Goal: Task Accomplishment & Management: Use online tool/utility

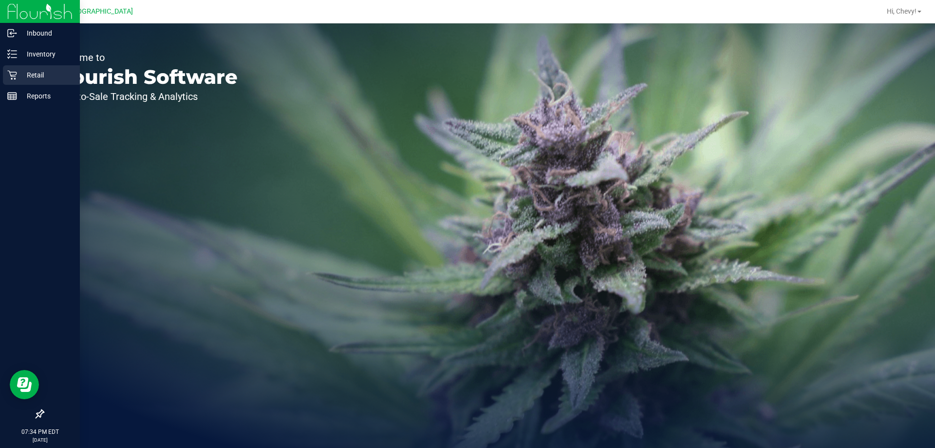
click at [34, 76] on p "Retail" at bounding box center [46, 75] width 58 height 12
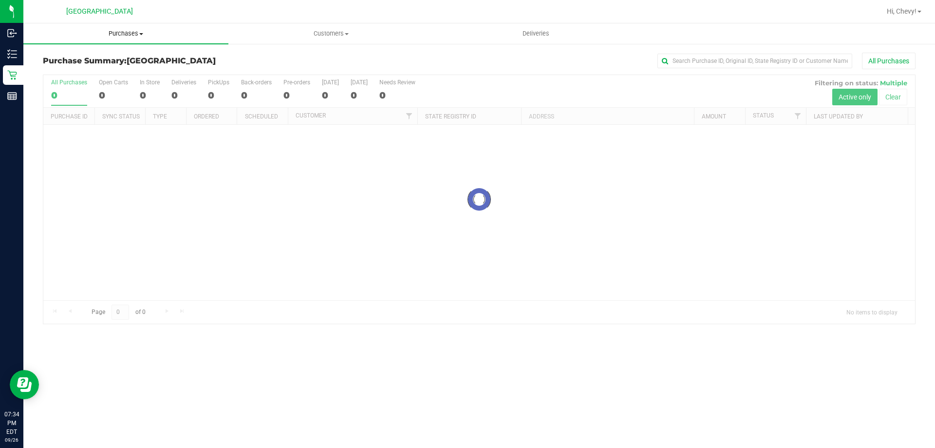
click at [129, 31] on span "Purchases" at bounding box center [125, 33] width 205 height 9
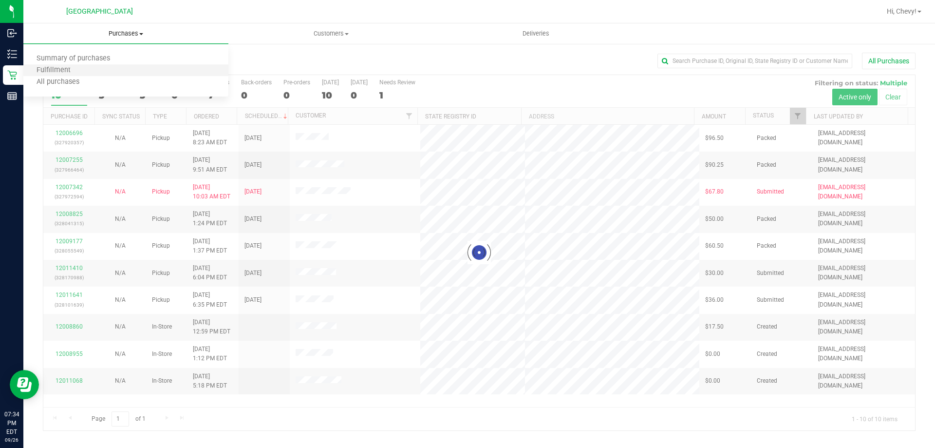
click at [95, 72] on li "Fulfillment" at bounding box center [125, 71] width 205 height 12
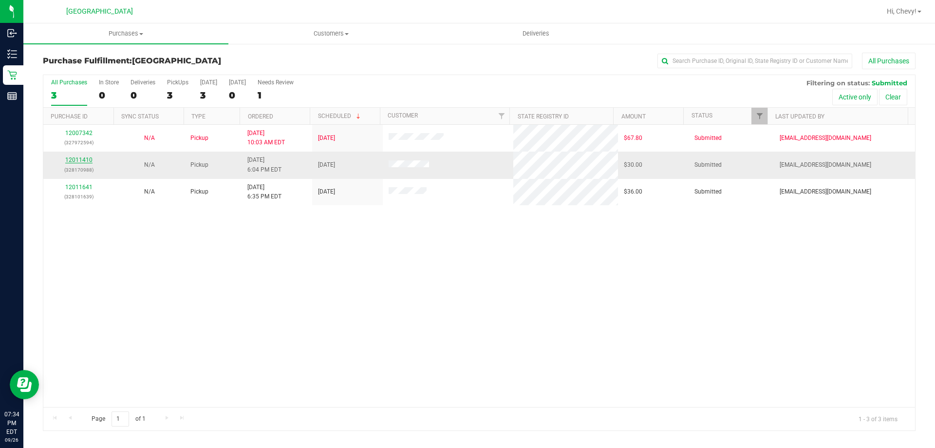
click at [88, 161] on link "12011410" at bounding box center [78, 159] width 27 height 7
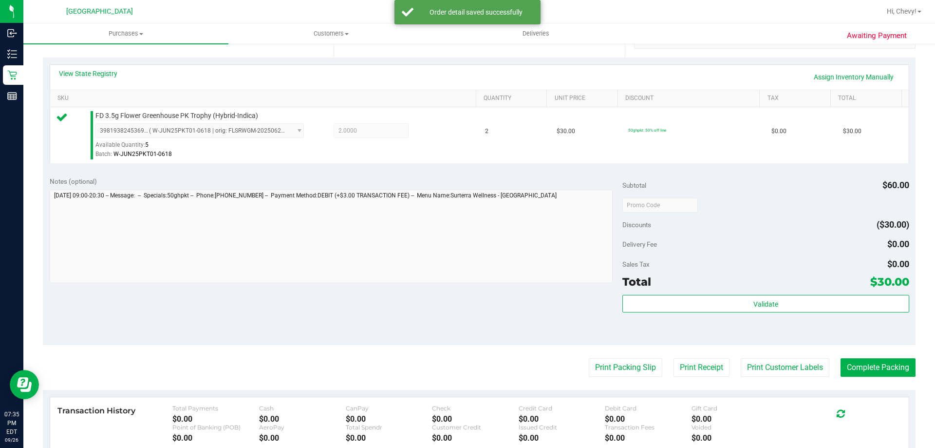
scroll to position [292, 0]
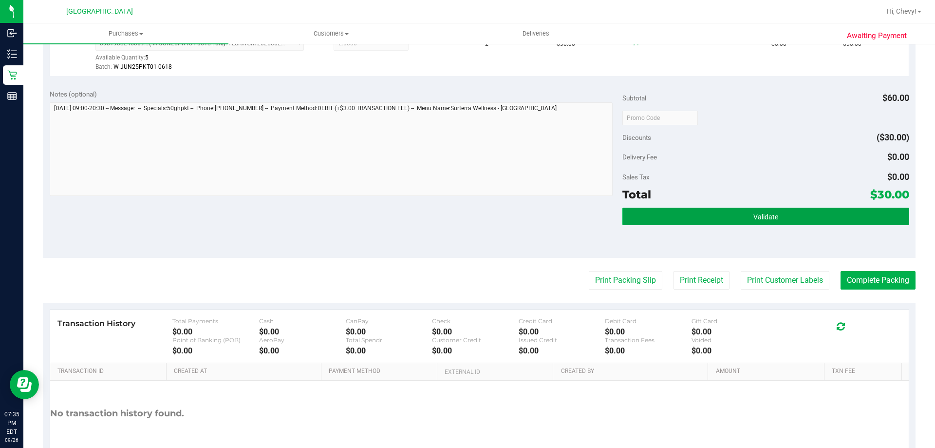
click at [742, 219] on button "Validate" at bounding box center [765, 216] width 286 height 18
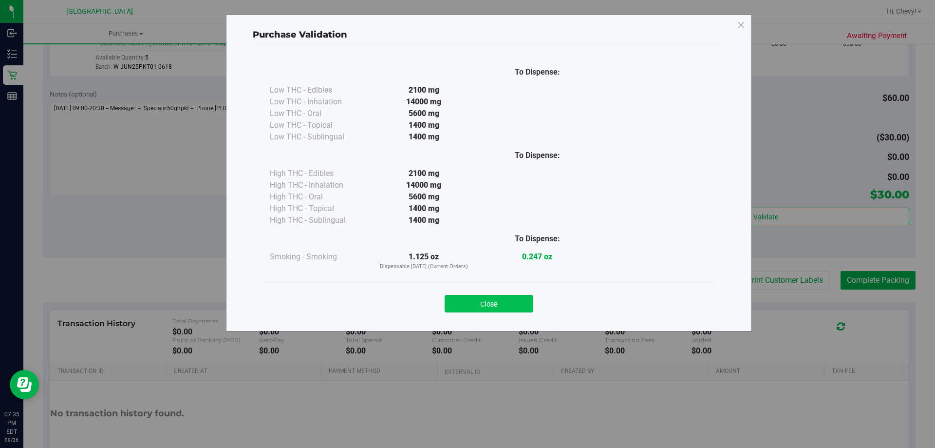
click at [474, 309] on button "Close" at bounding box center [489, 304] width 89 height 18
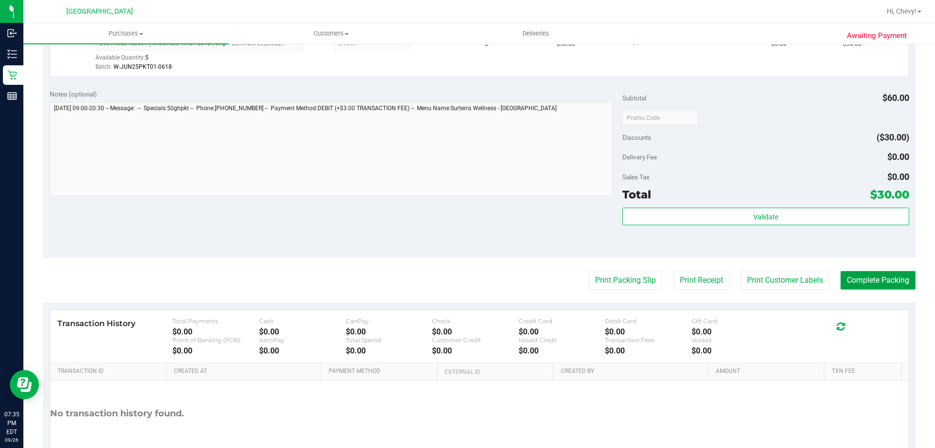
click at [879, 274] on button "Complete Packing" at bounding box center [878, 280] width 75 height 19
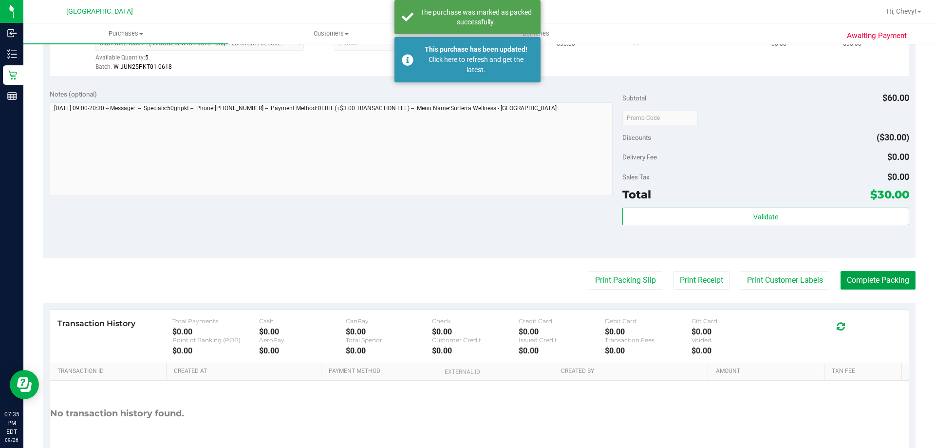
scroll to position [97, 0]
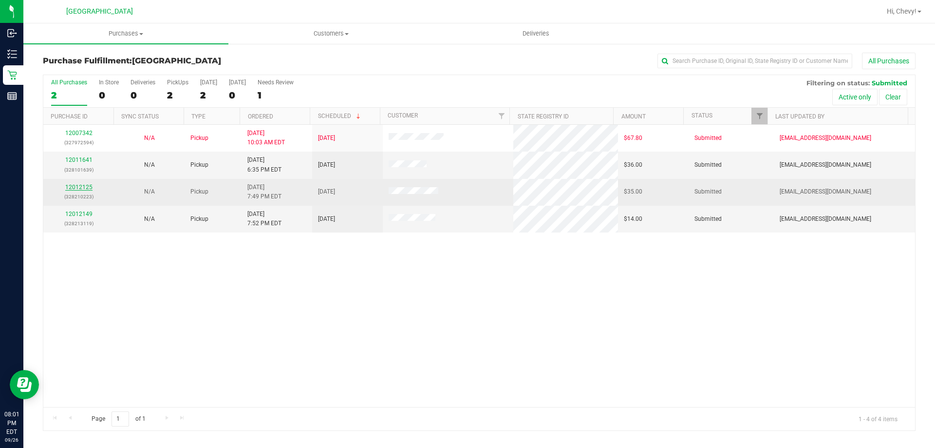
click at [71, 186] on link "12012125" at bounding box center [78, 187] width 27 height 7
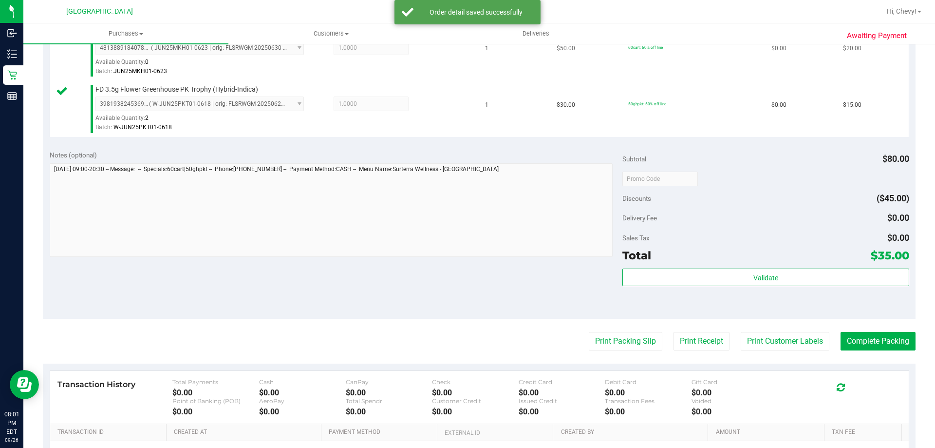
scroll to position [292, 0]
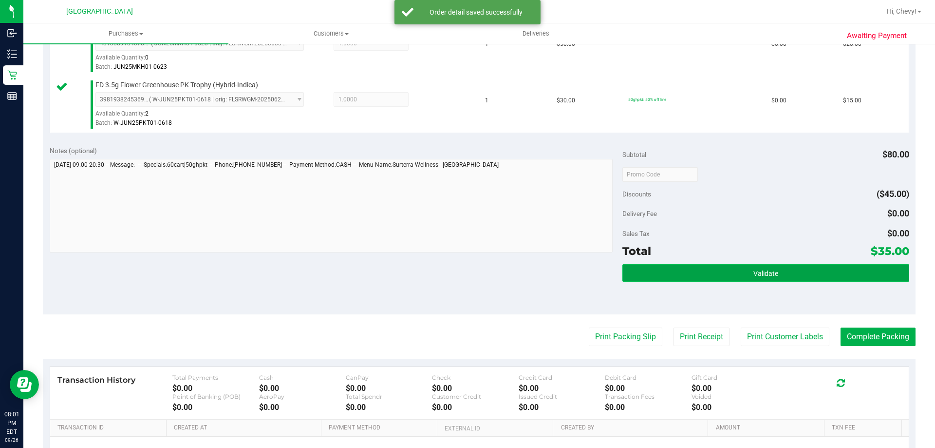
click at [751, 280] on button "Validate" at bounding box center [765, 273] width 286 height 18
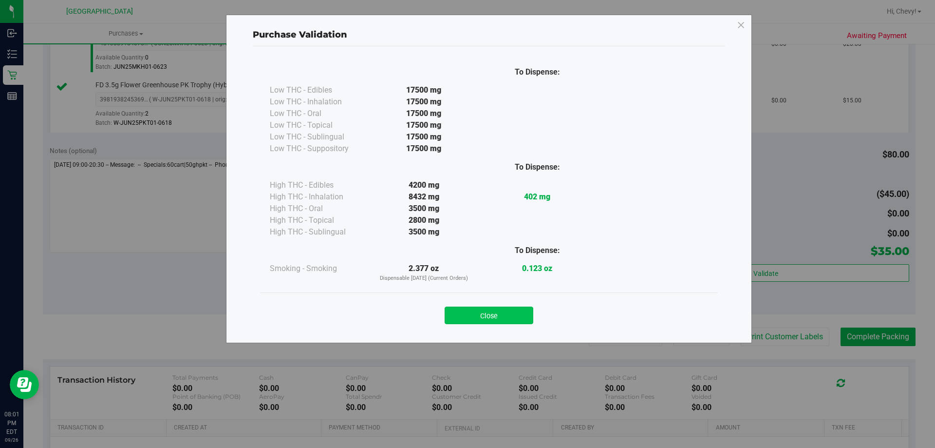
click at [497, 313] on button "Close" at bounding box center [489, 315] width 89 height 18
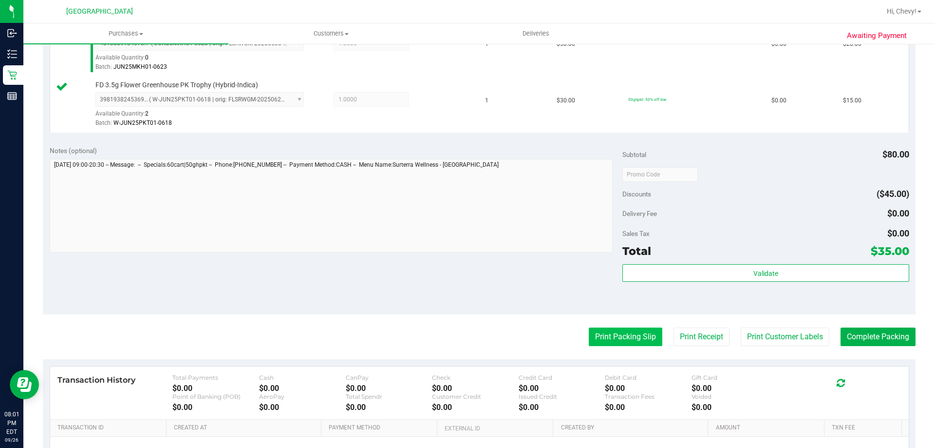
click at [625, 335] on button "Print Packing Slip" at bounding box center [626, 336] width 74 height 19
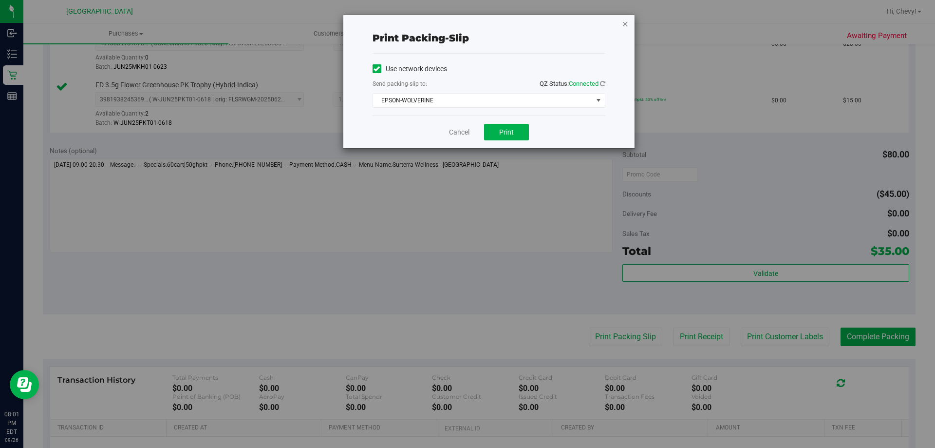
click at [622, 25] on icon "button" at bounding box center [625, 24] width 7 height 12
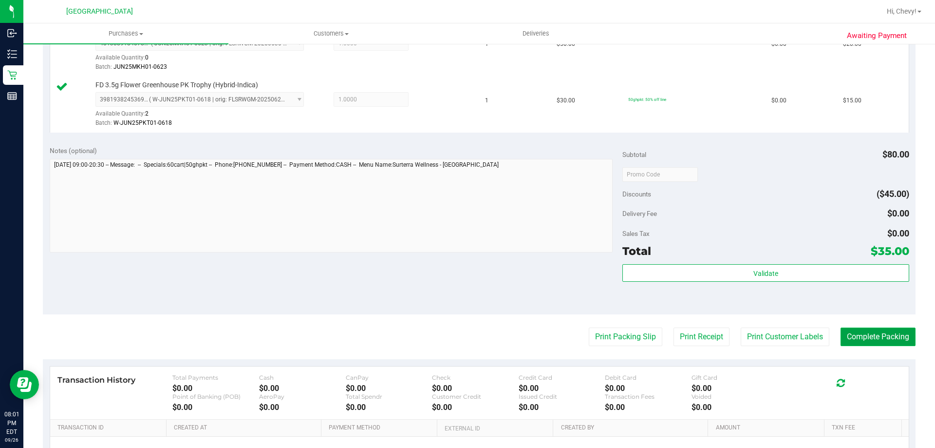
click at [861, 341] on button "Complete Packing" at bounding box center [878, 336] width 75 height 19
